Goal: Feedback & Contribution: Contribute content

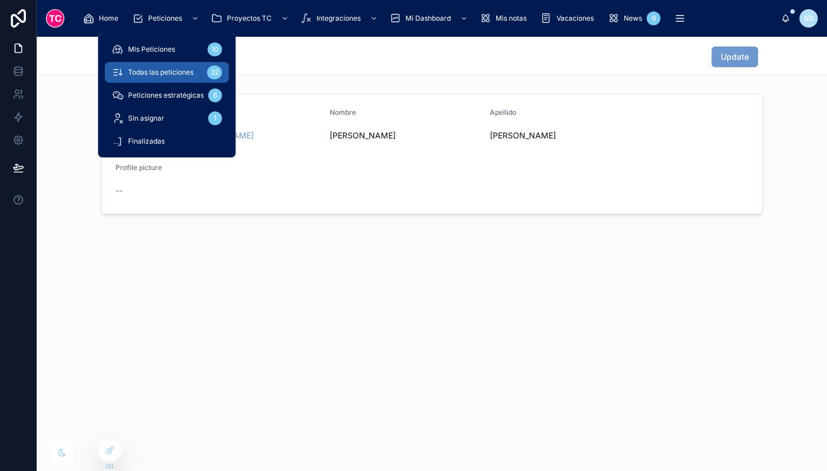
click at [192, 71] on span "Todas las peticiones" at bounding box center [160, 72] width 65 height 9
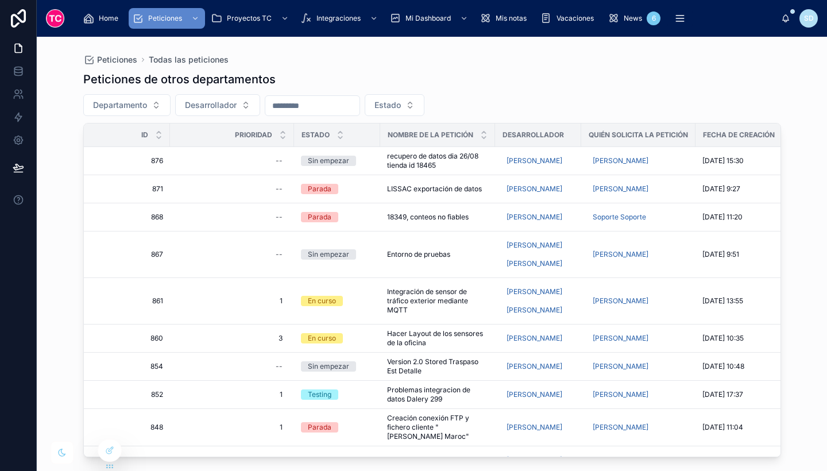
click at [367, 79] on div "Peticiones de otros departamentos" at bounding box center [432, 79] width 698 height 16
click at [168, 102] on button "Departamento" at bounding box center [126, 105] width 87 height 22
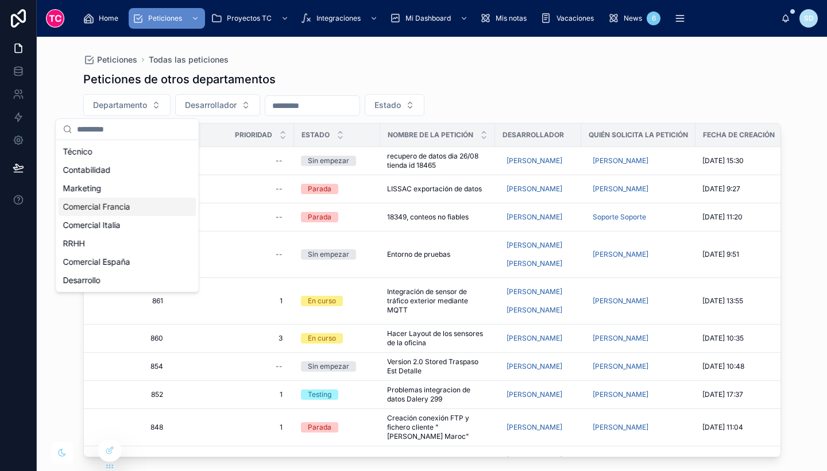
click at [160, 203] on div "Comercial Francia" at bounding box center [128, 207] width 138 height 18
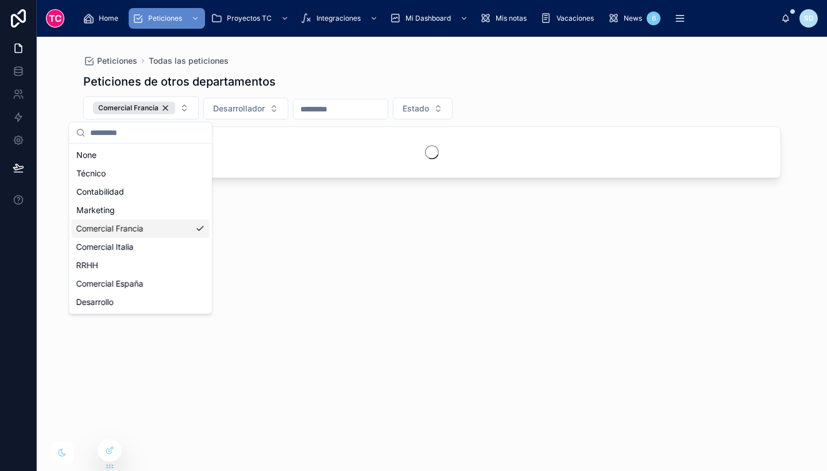
click at [582, 82] on div "Peticiones de otros departamentos" at bounding box center [432, 82] width 698 height 16
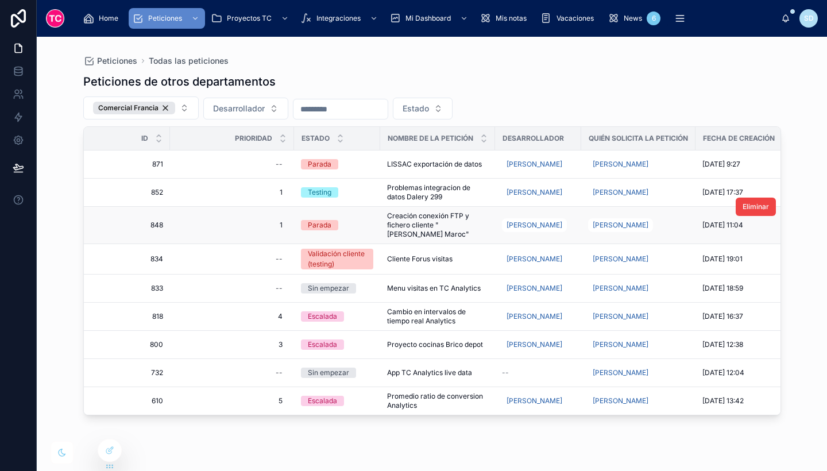
click at [464, 231] on span "Creación conexión FTP y fichero cliente "[PERSON_NAME] Maroc"" at bounding box center [437, 225] width 101 height 28
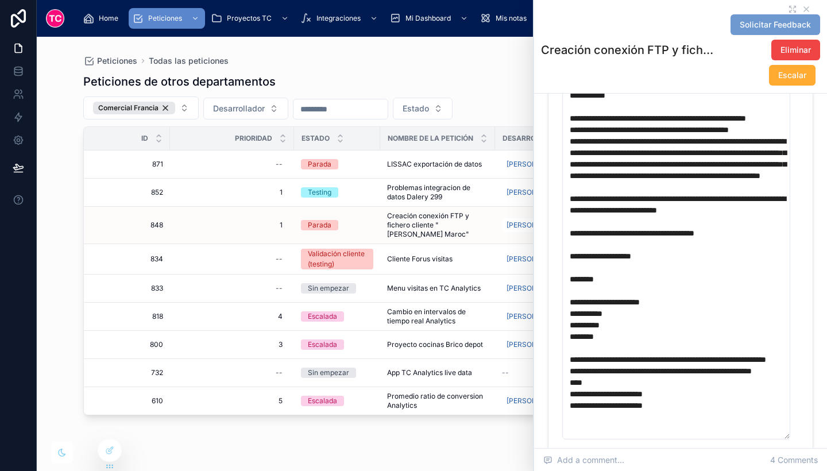
scroll to position [69, 0]
click at [802, 7] on icon at bounding box center [806, 9] width 9 height 9
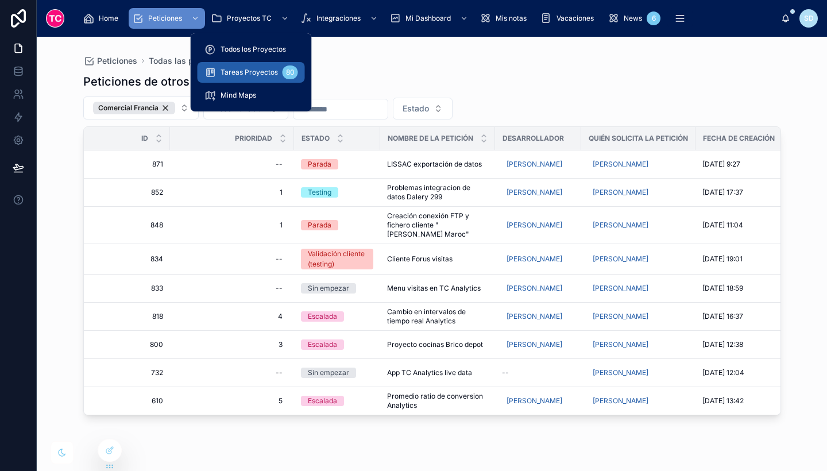
click at [260, 73] on span "Tareas Proyectos" at bounding box center [249, 72] width 57 height 9
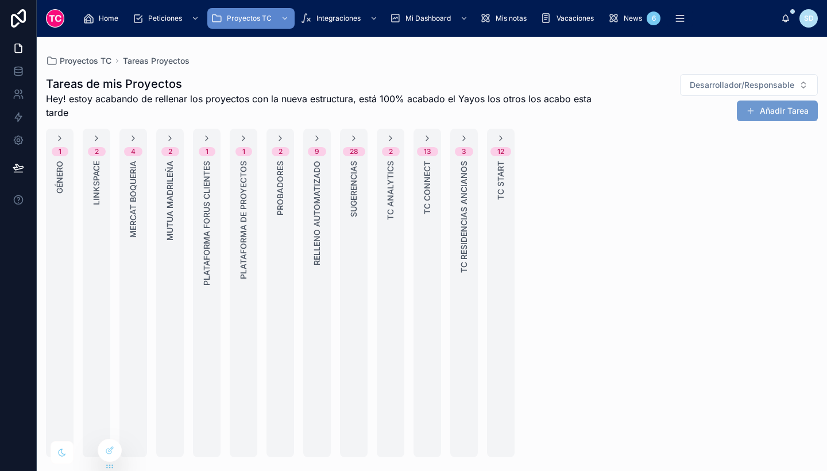
click at [133, 214] on span "Mercat Boqueria" at bounding box center [133, 199] width 11 height 77
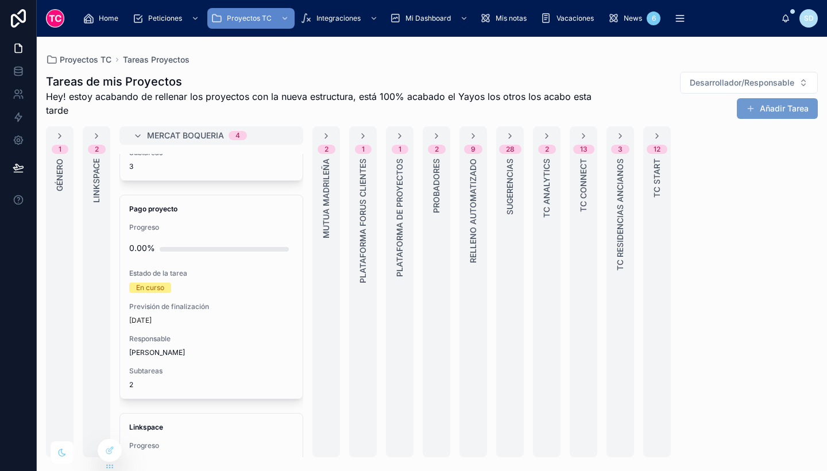
scroll to position [396, 0]
click at [240, 220] on div "Pago proyecto Progreso 0.00% Estado de la tarea En curso Previsión de finalizac…" at bounding box center [211, 296] width 183 height 203
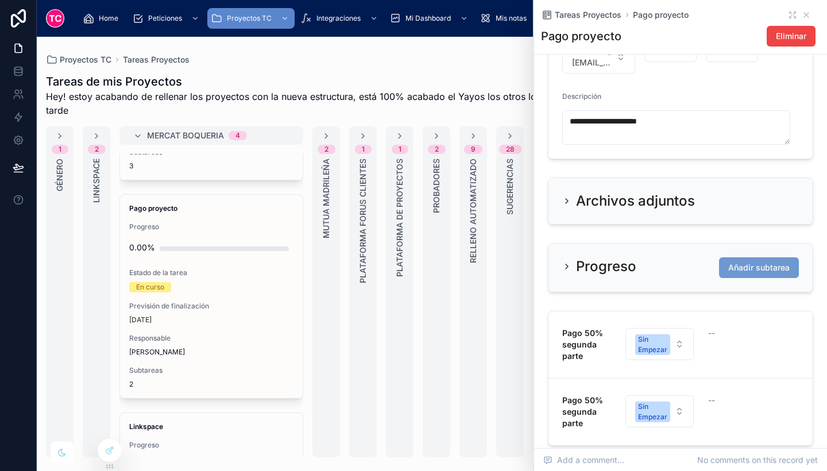
scroll to position [450, 0]
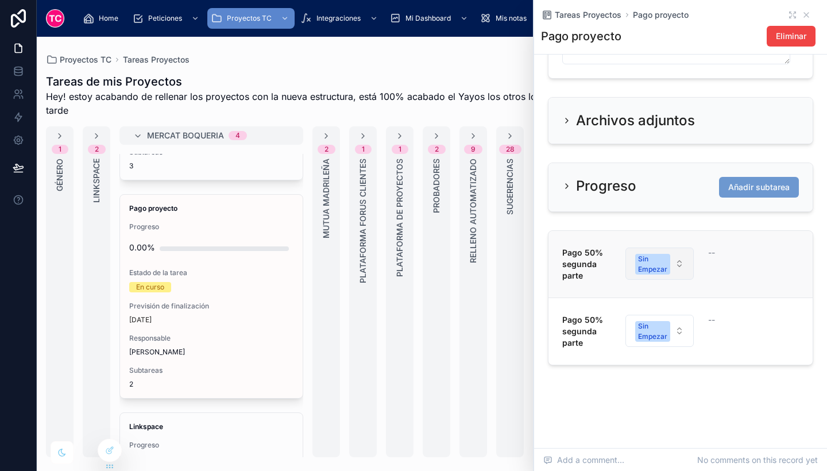
click at [648, 267] on div "Sin Empezar" at bounding box center [652, 264] width 29 height 21
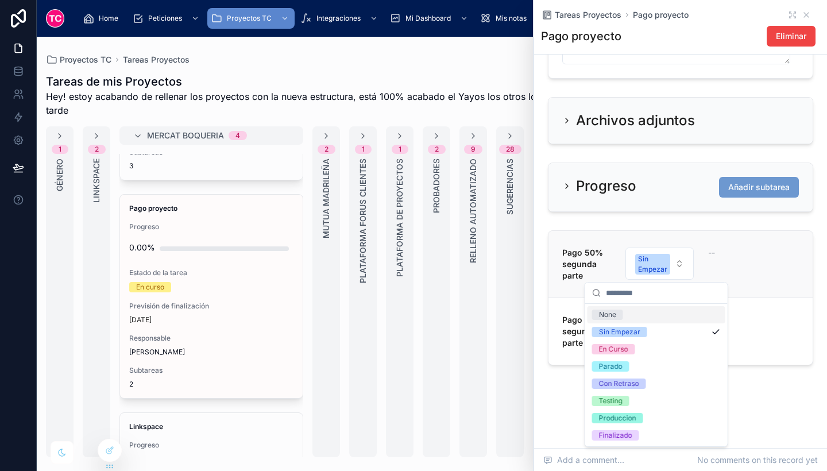
click at [726, 266] on div "--" at bounding box center [732, 264] width 49 height 34
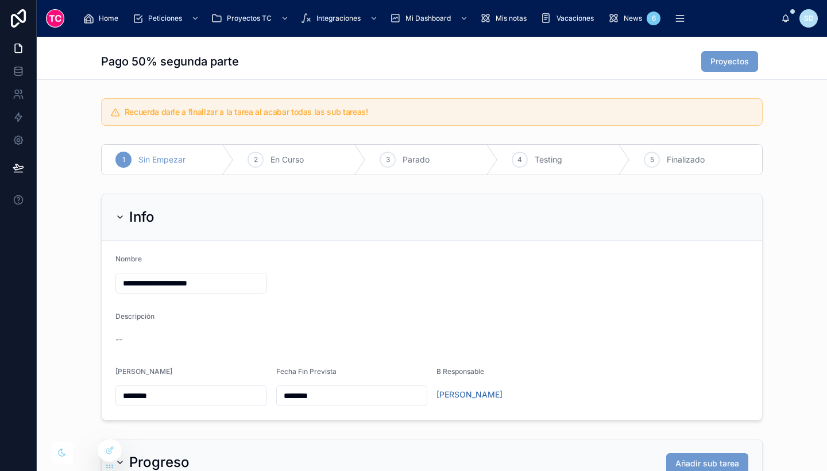
scroll to position [160, 0]
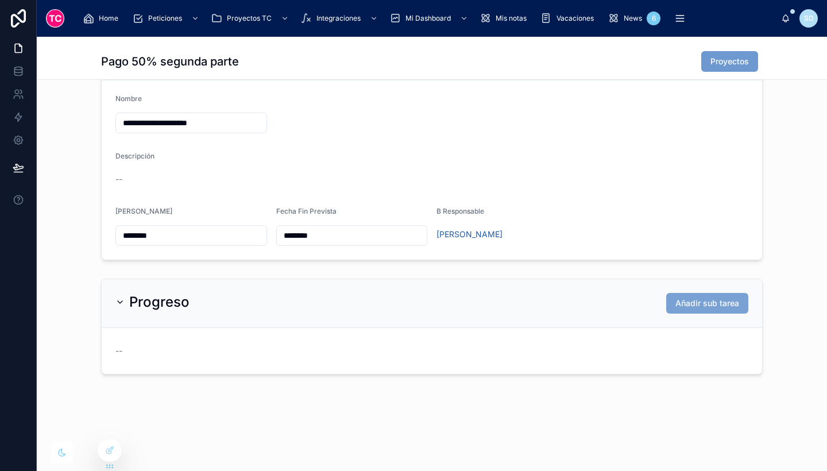
click at [683, 295] on button "Añadir sub tarea" at bounding box center [707, 303] width 82 height 21
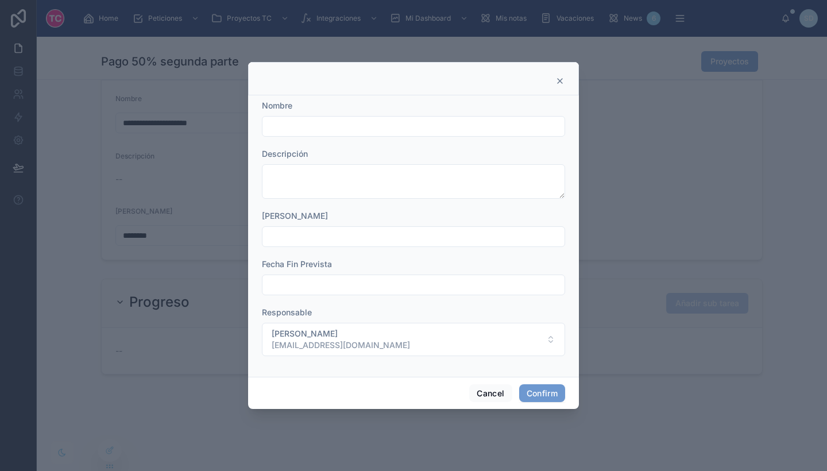
click at [310, 122] on input "text" at bounding box center [414, 126] width 302 height 16
type input "**********"
click at [538, 394] on button "Confirm" at bounding box center [542, 393] width 46 height 18
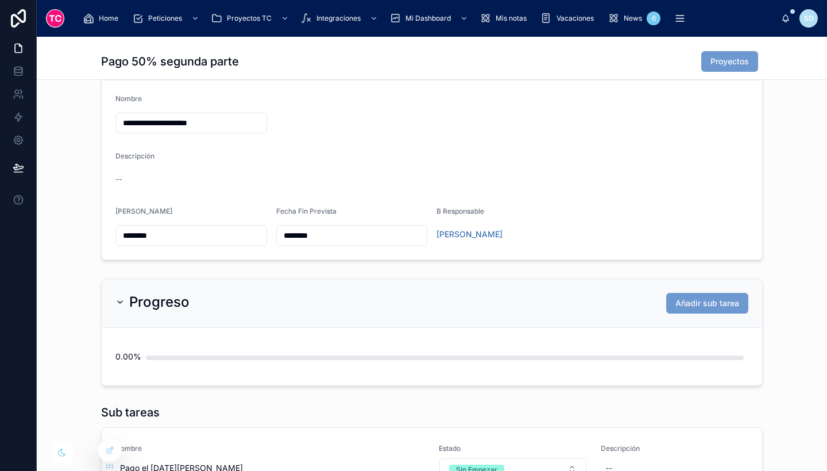
scroll to position [265, 0]
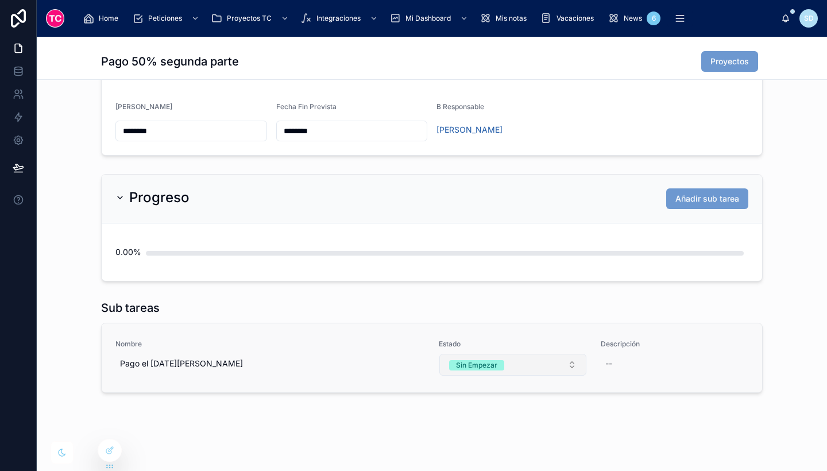
click at [494, 362] on span "Sin Empezar" at bounding box center [476, 365] width 55 height 10
click at [493, 361] on span "Sin Empezar" at bounding box center [476, 365] width 55 height 10
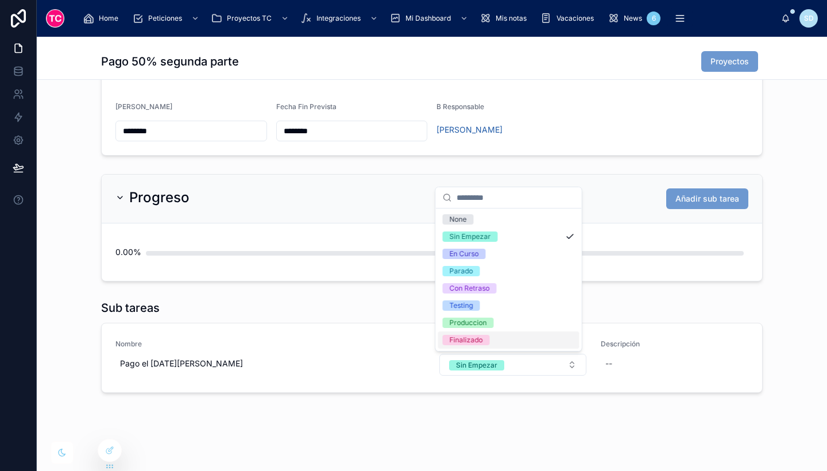
click at [487, 341] on span "Finalizado" at bounding box center [466, 340] width 47 height 10
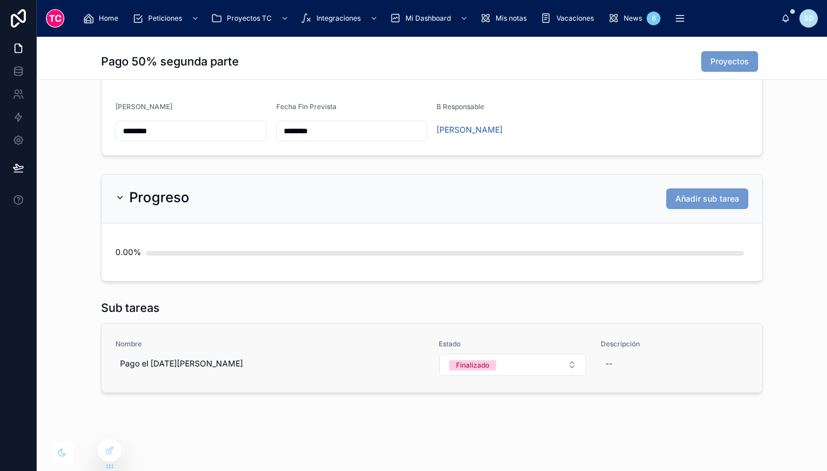
scroll to position [0, 0]
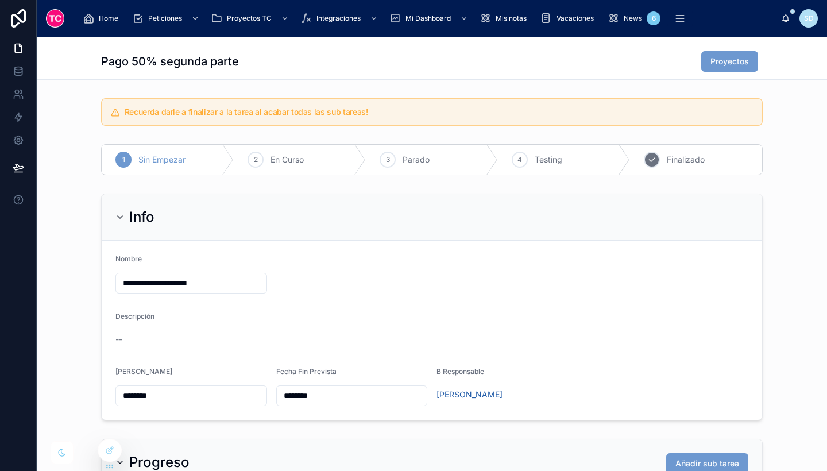
click at [676, 154] on span "Finalizado" at bounding box center [686, 159] width 38 height 11
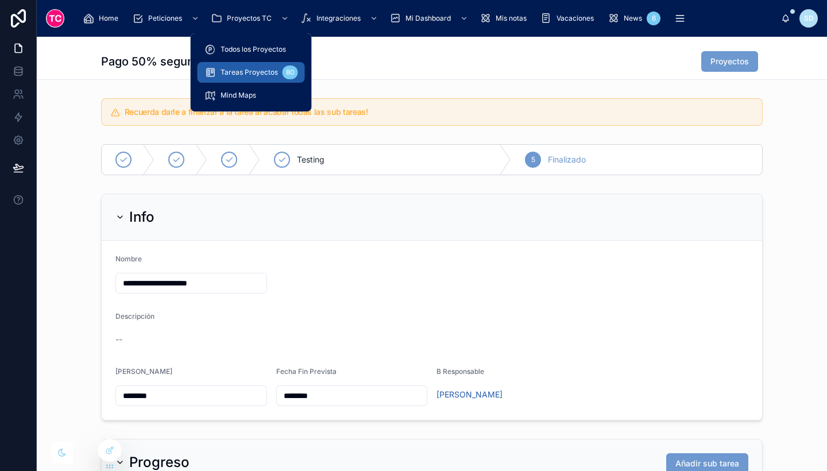
click at [257, 74] on span "Tareas Proyectos" at bounding box center [249, 72] width 57 height 9
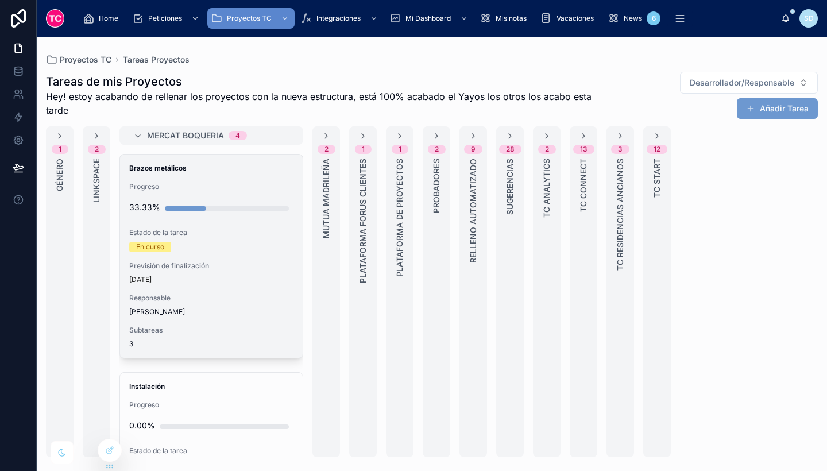
scroll to position [599, 0]
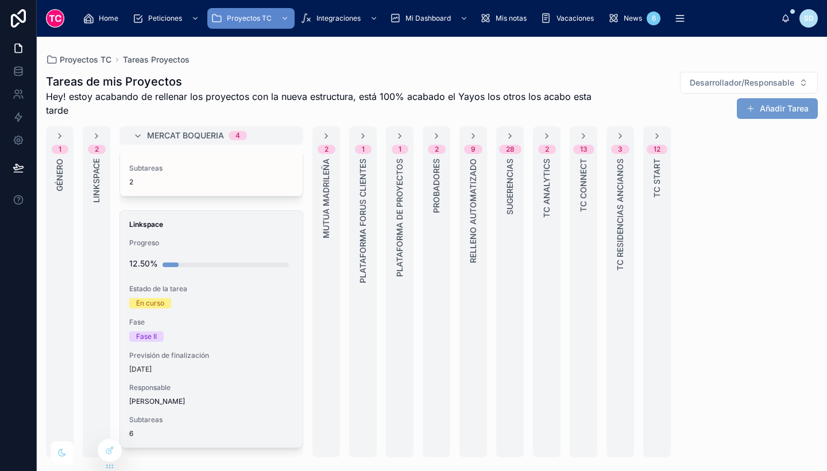
click at [237, 337] on div "Fase II" at bounding box center [211, 336] width 164 height 10
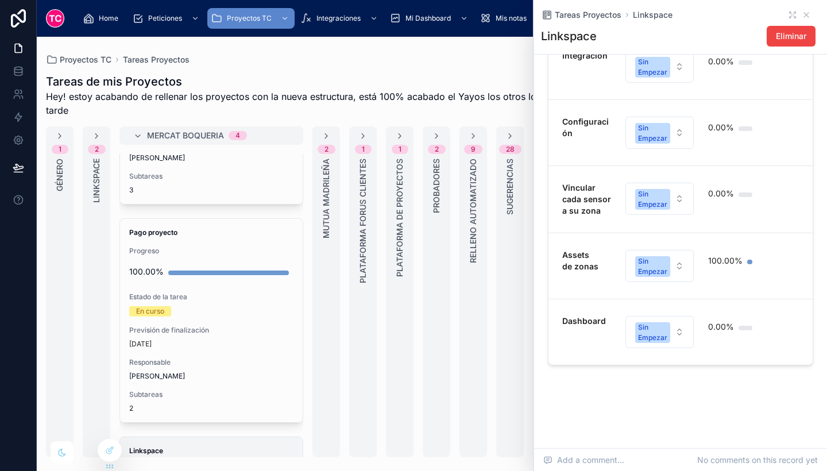
scroll to position [373, 0]
click at [247, 326] on span "Previsión de finalización" at bounding box center [211, 329] width 164 height 9
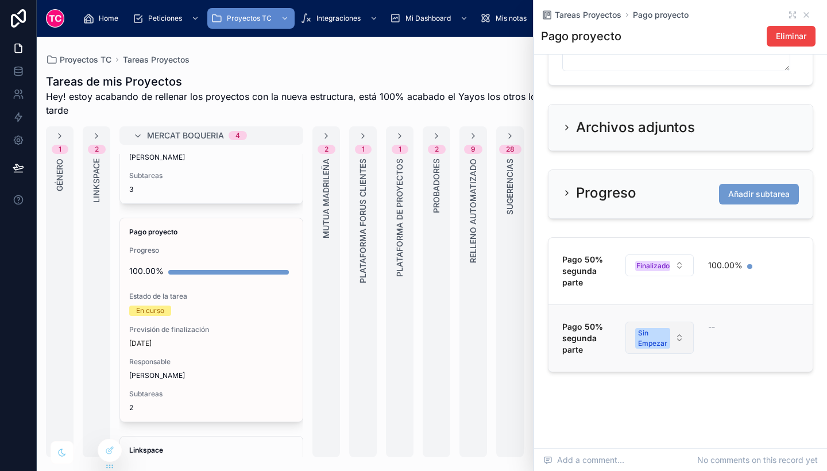
scroll to position [450, 0]
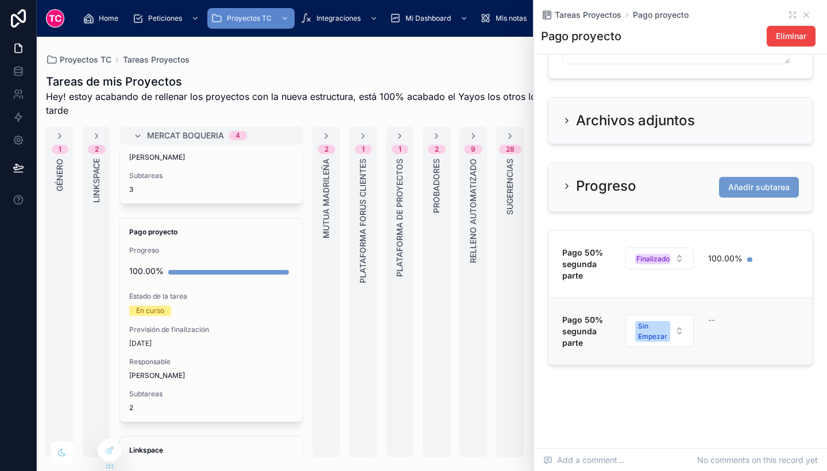
click at [745, 321] on div "--" at bounding box center [732, 319] width 49 height 11
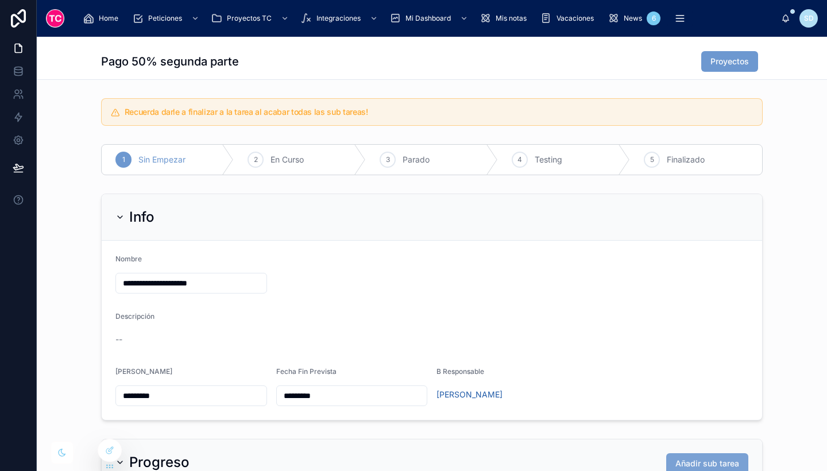
click at [684, 460] on span "Añadir sub tarea" at bounding box center [708, 463] width 64 height 11
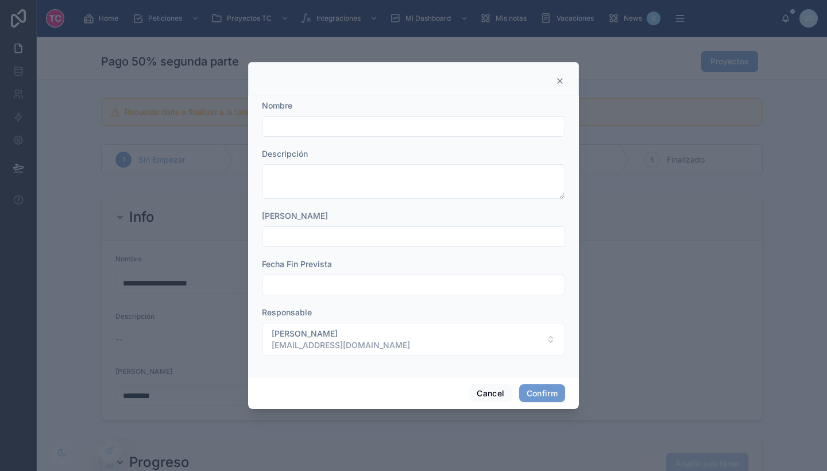
click at [350, 136] on div at bounding box center [413, 126] width 303 height 21
click at [335, 129] on input "text" at bounding box center [414, 126] width 302 height 16
type input "**********"
click at [550, 395] on button "Confirm" at bounding box center [542, 393] width 46 height 18
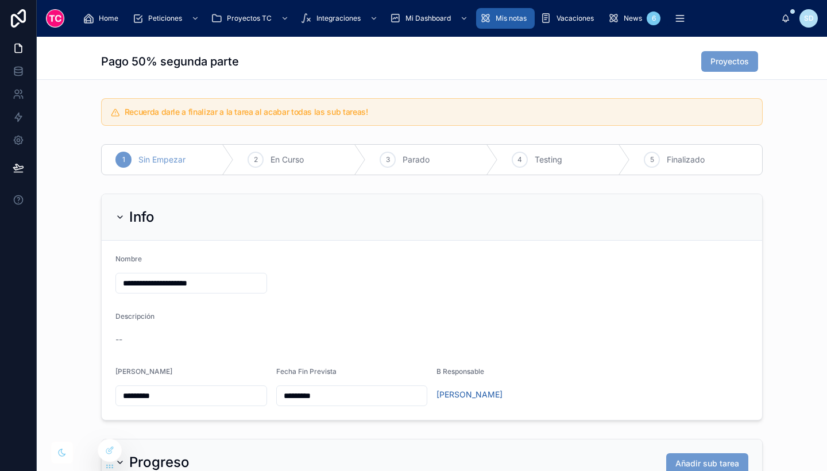
click at [503, 14] on span "Mis notas" at bounding box center [511, 18] width 31 height 9
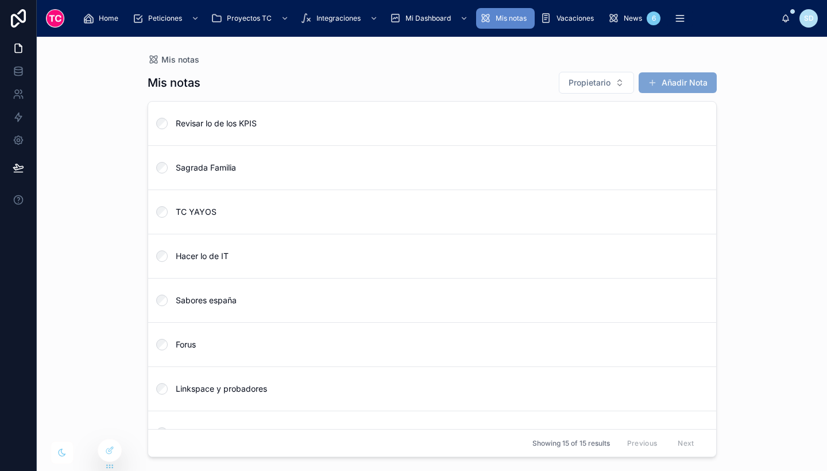
click at [673, 87] on button "Añadir Nota" at bounding box center [678, 82] width 78 height 21
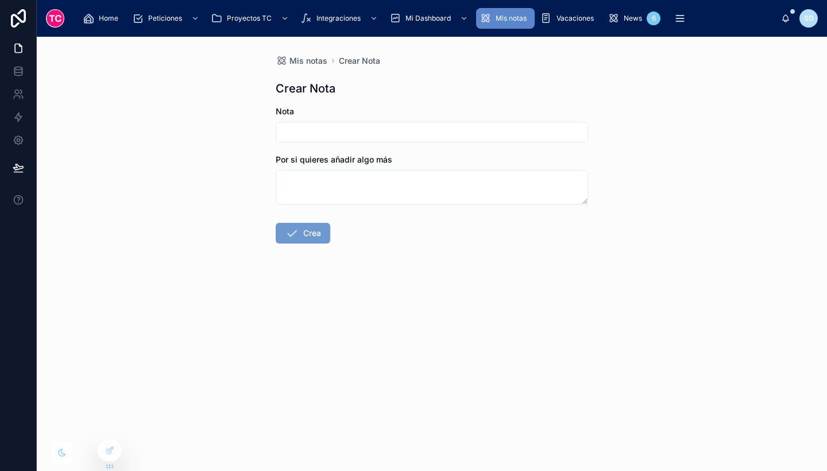
click at [326, 128] on input "text" at bounding box center [431, 132] width 311 height 16
type input "**********"
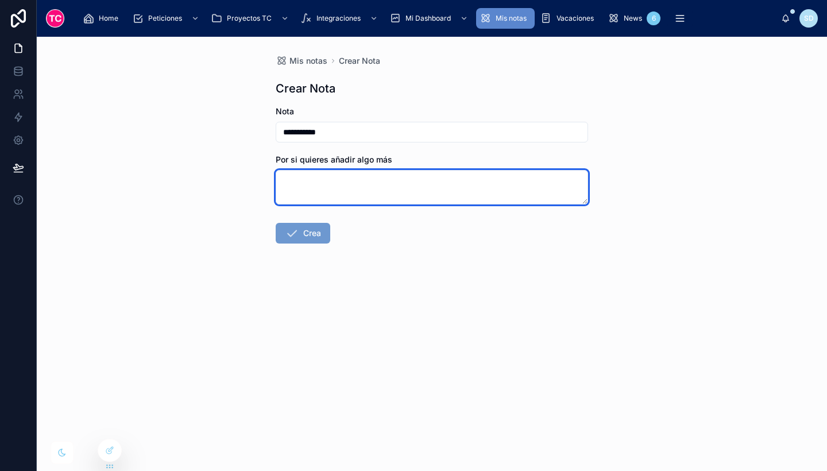
click at [360, 192] on textarea at bounding box center [432, 187] width 313 height 34
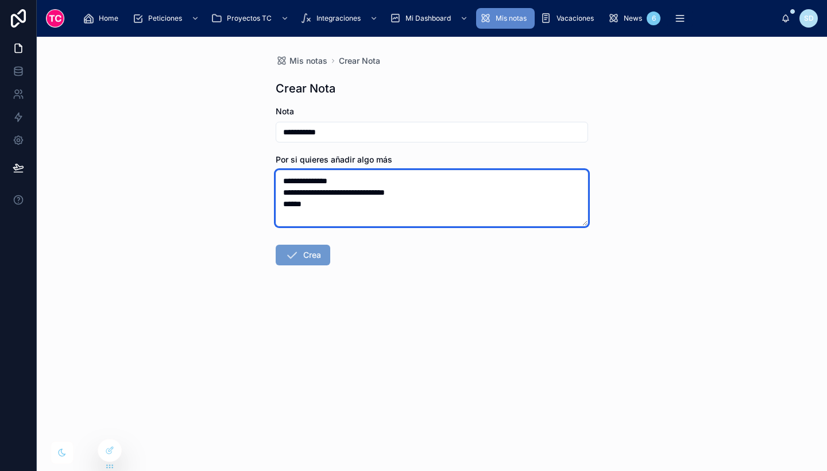
type textarea "**********"
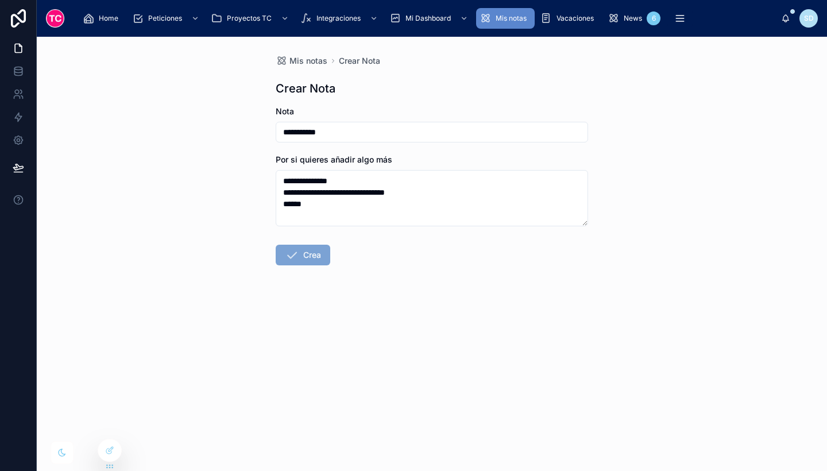
click at [301, 250] on button "Crea" at bounding box center [303, 255] width 55 height 21
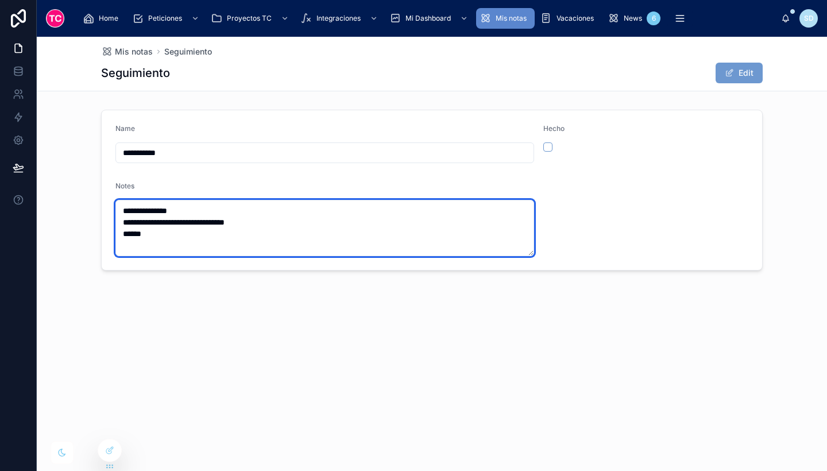
click at [225, 230] on textarea "**********" at bounding box center [324, 228] width 419 height 56
drag, startPoint x: 190, startPoint y: 211, endPoint x: 149, endPoint y: 211, distance: 40.8
click at [149, 211] on textarea "**********" at bounding box center [324, 228] width 419 height 56
click at [264, 220] on textarea "**********" at bounding box center [324, 228] width 419 height 56
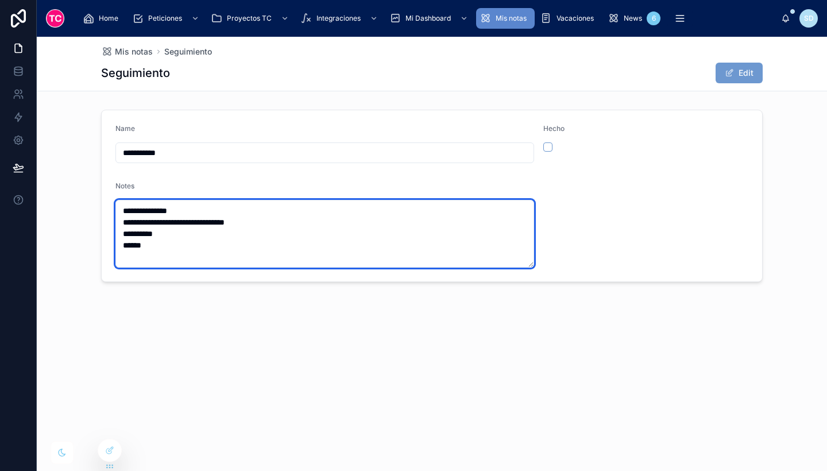
type textarea "**********"
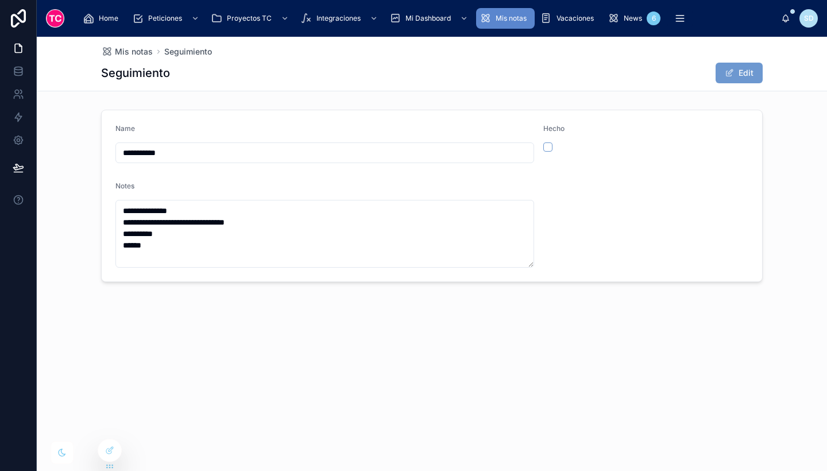
click at [683, 217] on form "**********" at bounding box center [432, 195] width 661 height 171
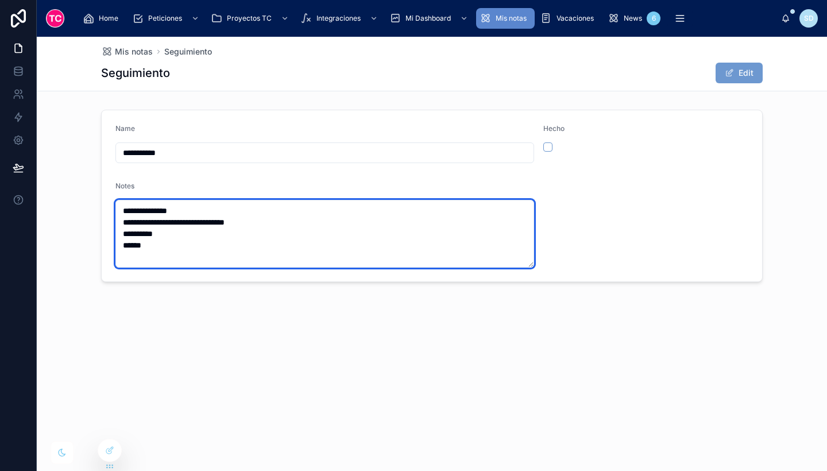
click at [217, 238] on textarea "**********" at bounding box center [324, 234] width 419 height 68
click at [217, 245] on textarea "**********" at bounding box center [324, 234] width 419 height 68
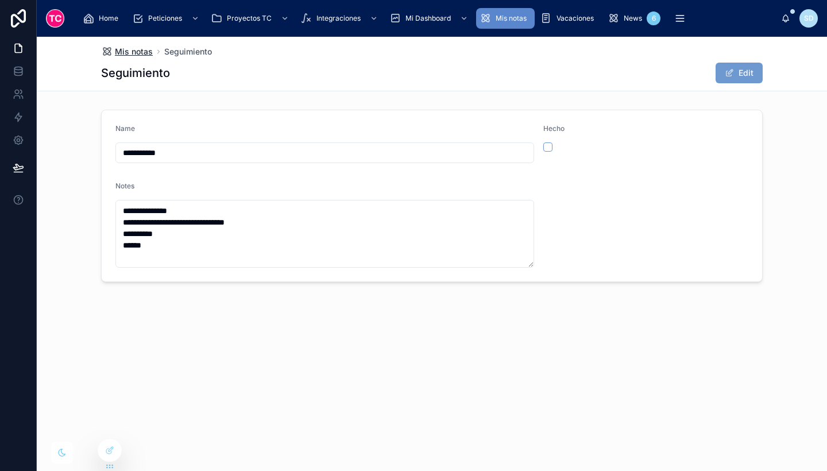
click at [131, 55] on span "Mis notas" at bounding box center [134, 51] width 38 height 11
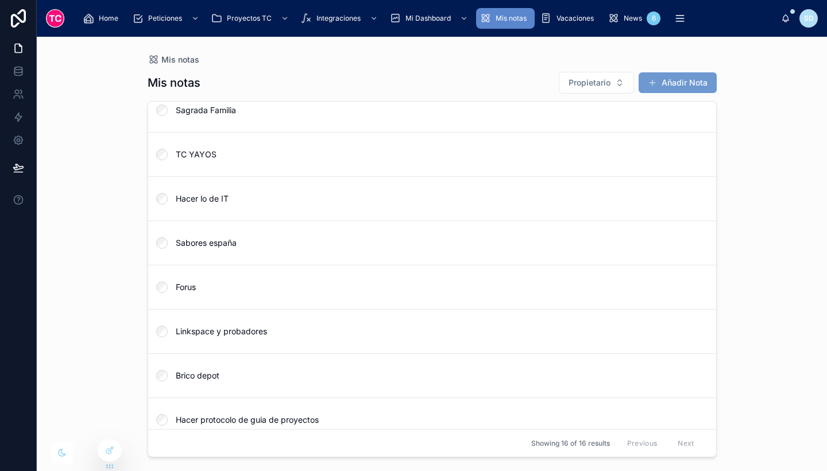
scroll to position [103, 0]
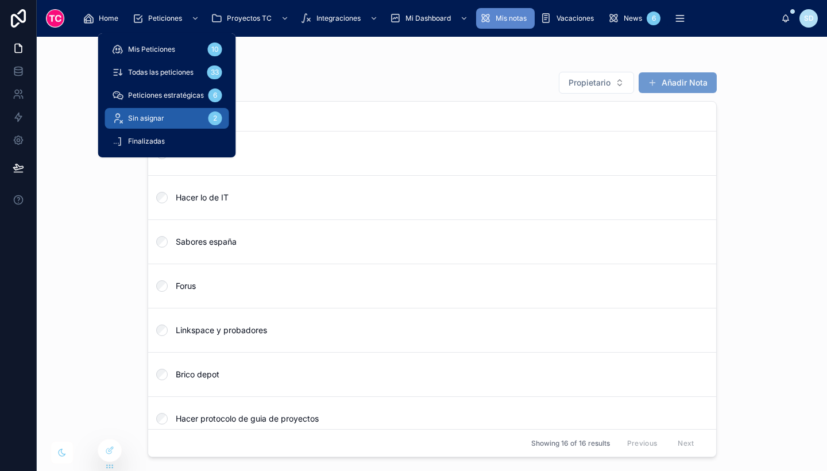
click at [179, 117] on div "Sin asignar 2" at bounding box center [167, 118] width 110 height 18
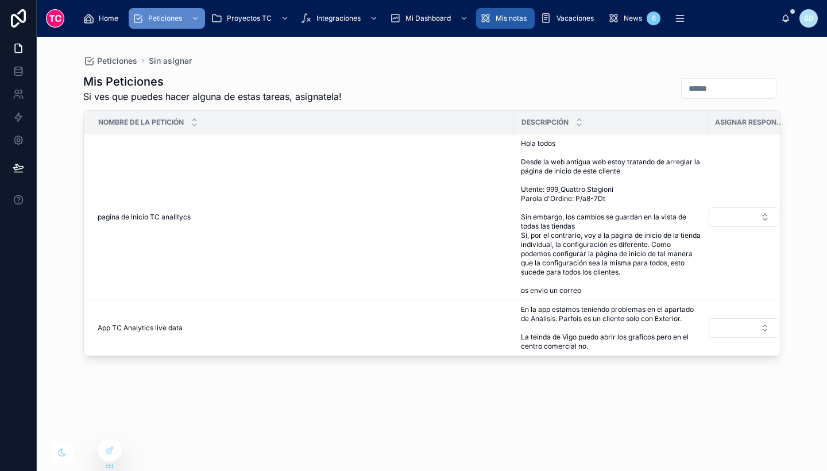
click at [502, 19] on span "Mis notas" at bounding box center [511, 18] width 31 height 9
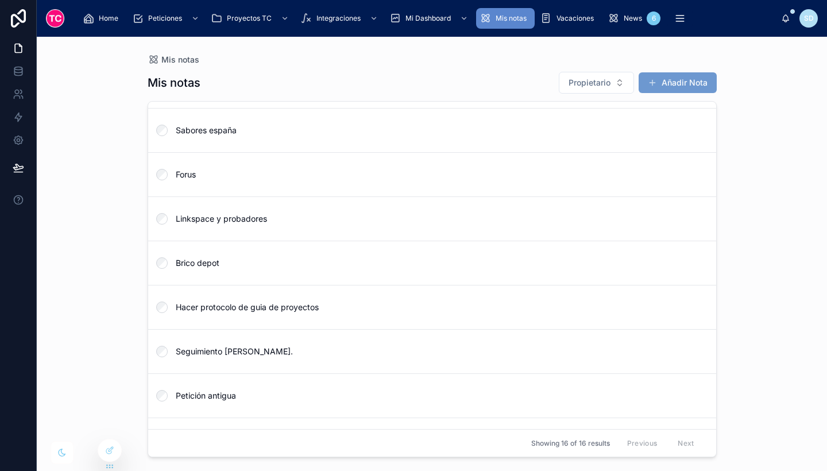
scroll to position [213, 0]
click at [329, 173] on span "Forus" at bounding box center [439, 175] width 527 height 11
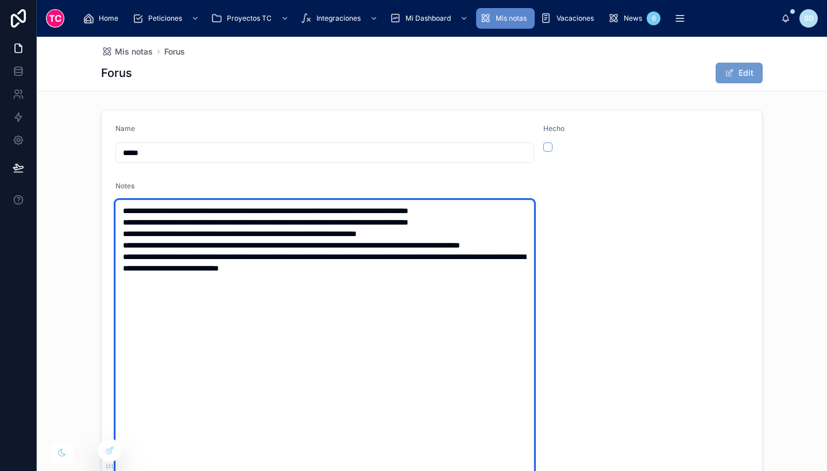
drag, startPoint x: 407, startPoint y: 298, endPoint x: 230, endPoint y: 277, distance: 178.1
click at [230, 277] on textarea "**********" at bounding box center [324, 377] width 419 height 355
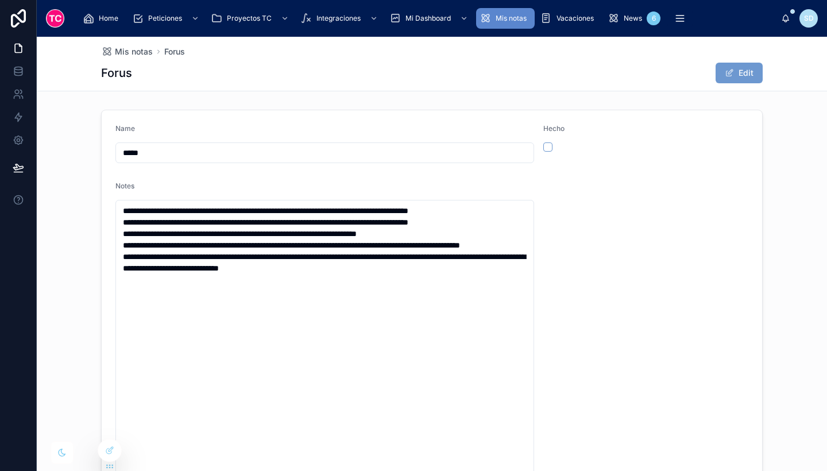
click at [493, 20] on div "Mis notas" at bounding box center [506, 18] width 52 height 18
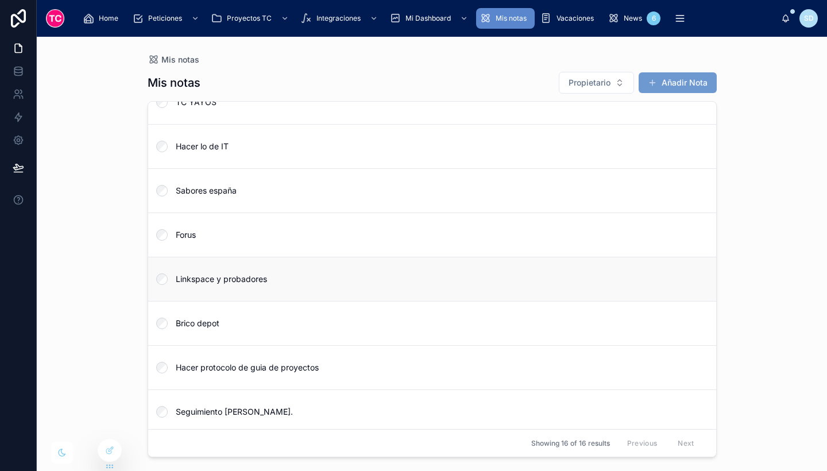
scroll to position [153, 0]
click at [609, 241] on span "Forus" at bounding box center [439, 235] width 527 height 11
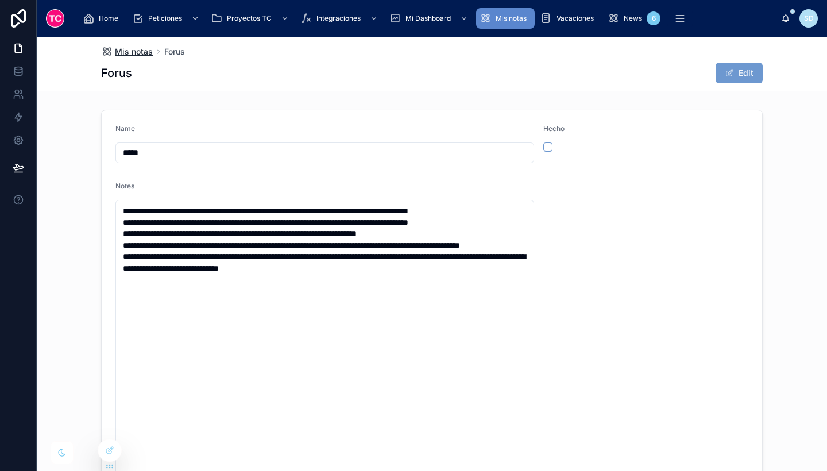
click at [143, 49] on span "Mis notas" at bounding box center [134, 51] width 38 height 11
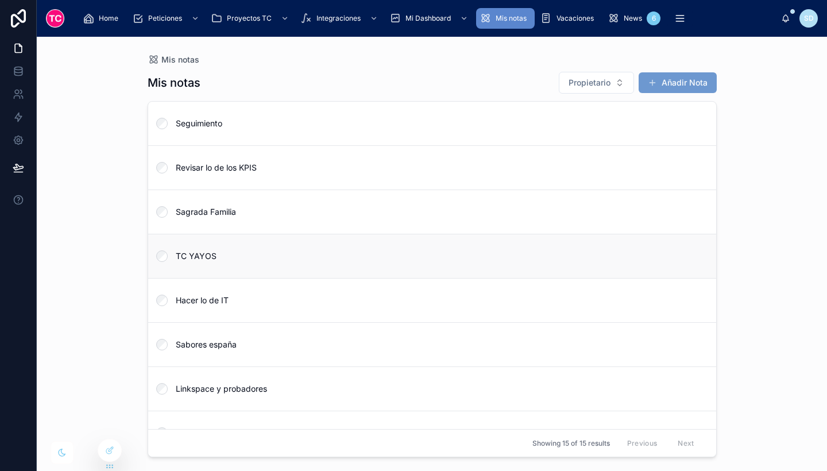
scroll to position [336, 0]
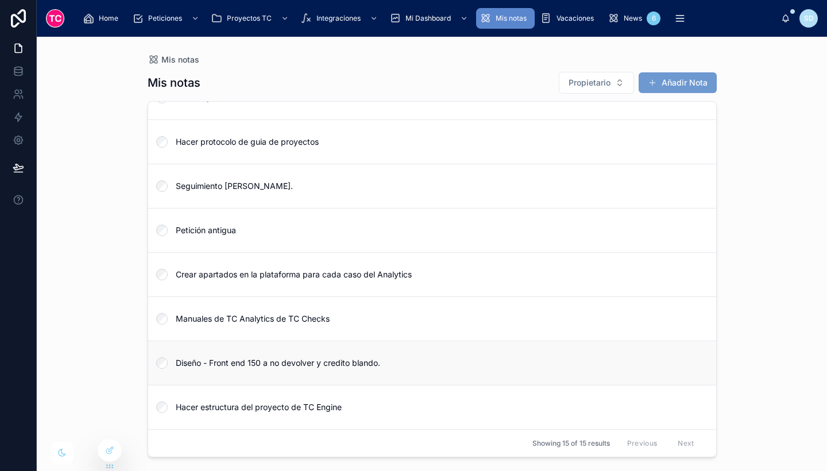
click at [253, 366] on span "Diseño - Front end 150 a no devolver y credito blando." at bounding box center [439, 362] width 527 height 11
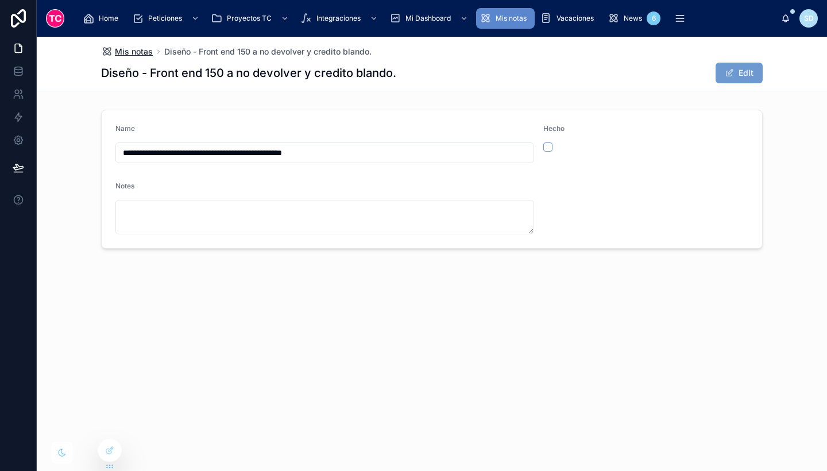
click at [141, 53] on span "Mis notas" at bounding box center [134, 51] width 38 height 11
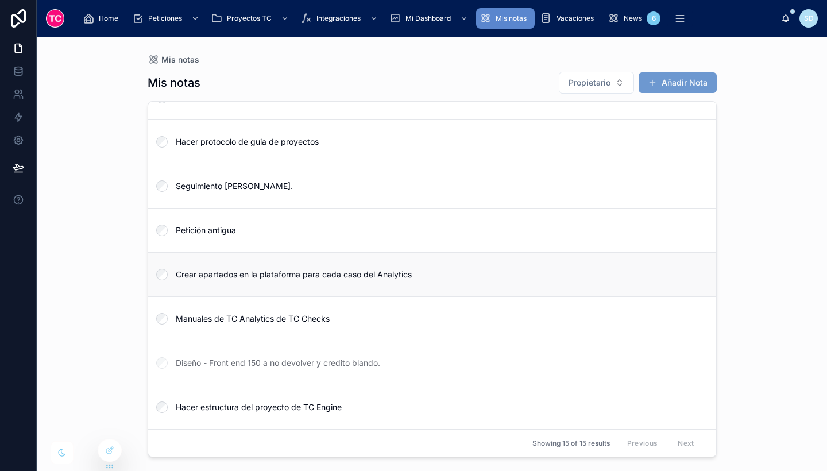
scroll to position [291, 0]
